Goal: Transaction & Acquisition: Purchase product/service

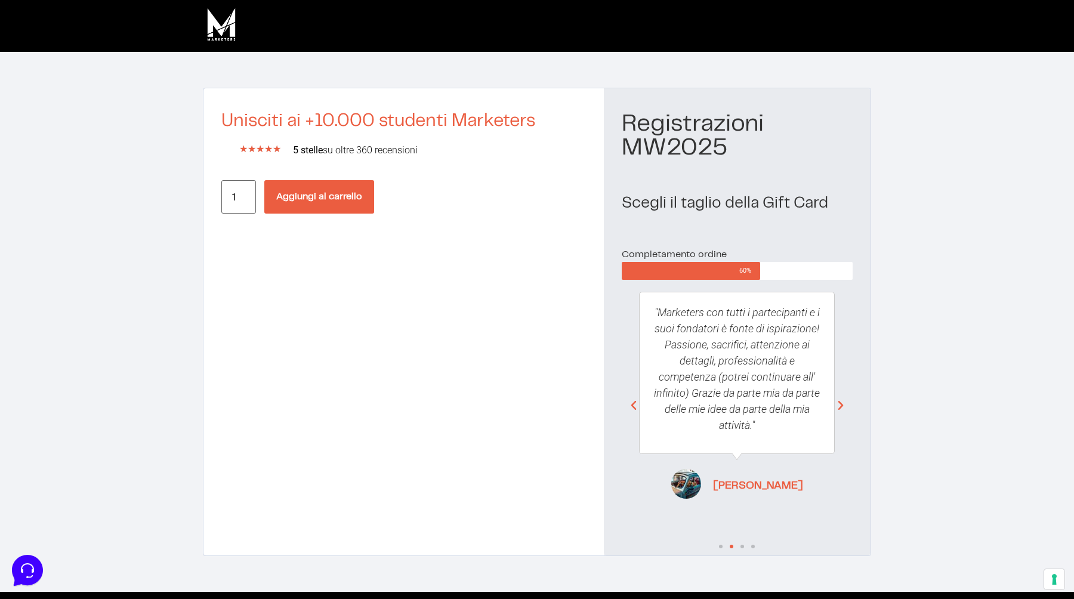
click at [336, 196] on button "Aggiungi al carrello" at bounding box center [319, 196] width 110 height 33
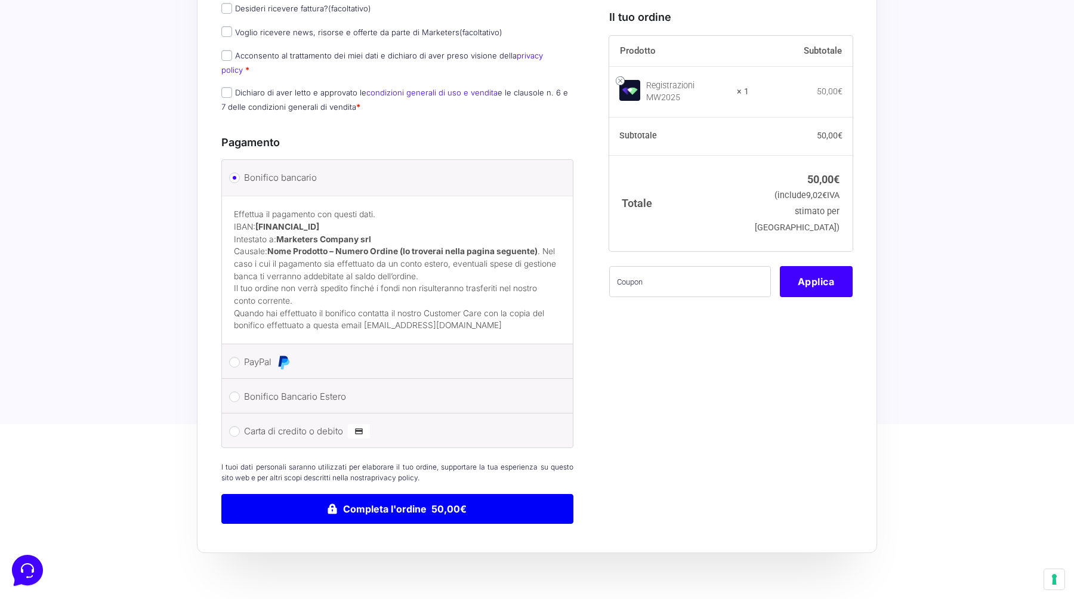
scroll to position [419, 0]
